Goal: Task Accomplishment & Management: Manage account settings

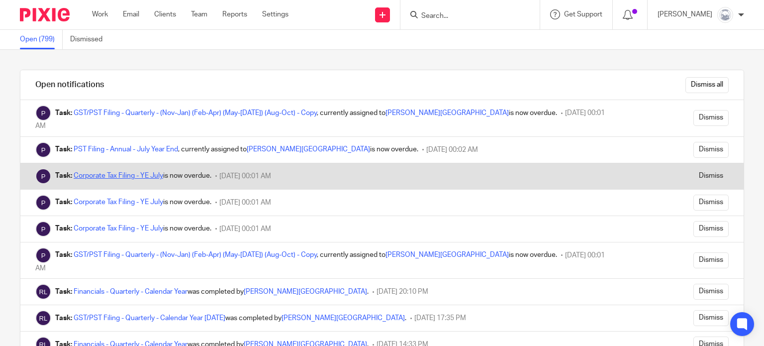
click at [101, 172] on link "Corporate Tax Filing - YE July" at bounding box center [119, 175] width 90 height 7
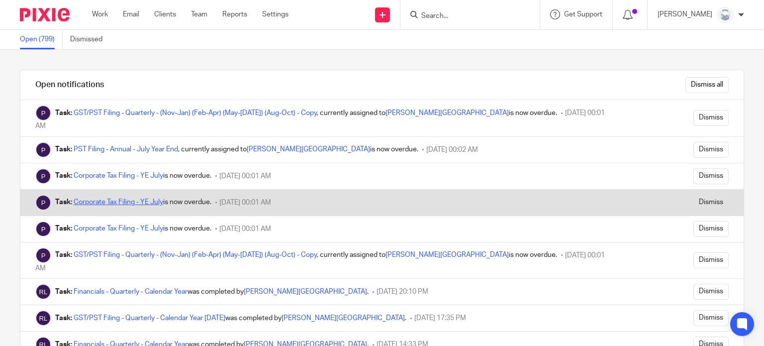
click at [133, 197] on div "Task: Corporate Tax Filing - YE July is now overdue." at bounding box center [133, 202] width 156 height 10
click at [133, 199] on link "Corporate Tax Filing - YE July" at bounding box center [119, 202] width 90 height 7
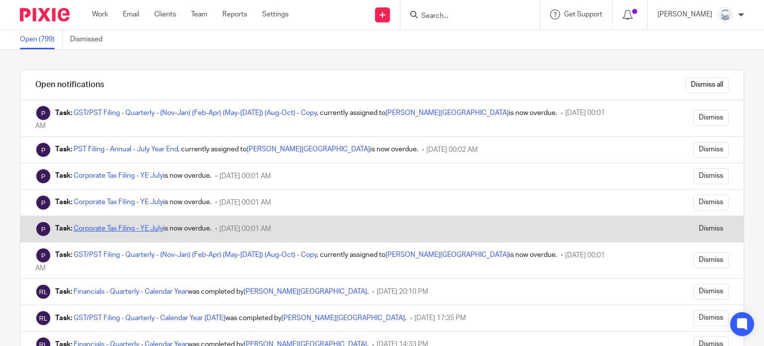
click at [130, 225] on link "Corporate Tax Filing - YE July" at bounding box center [119, 228] width 90 height 7
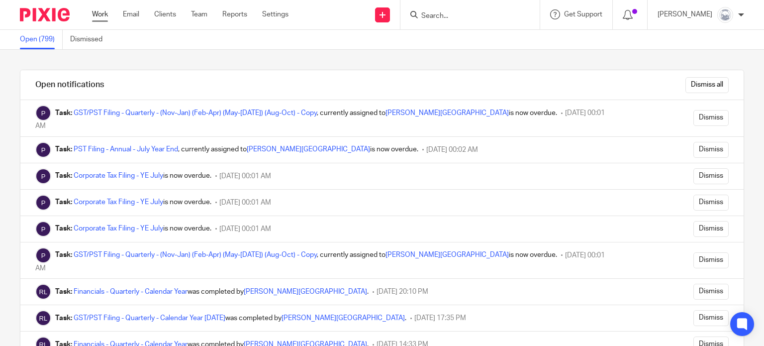
click at [104, 15] on link "Work" at bounding box center [100, 14] width 16 height 10
